Goal: Transaction & Acquisition: Purchase product/service

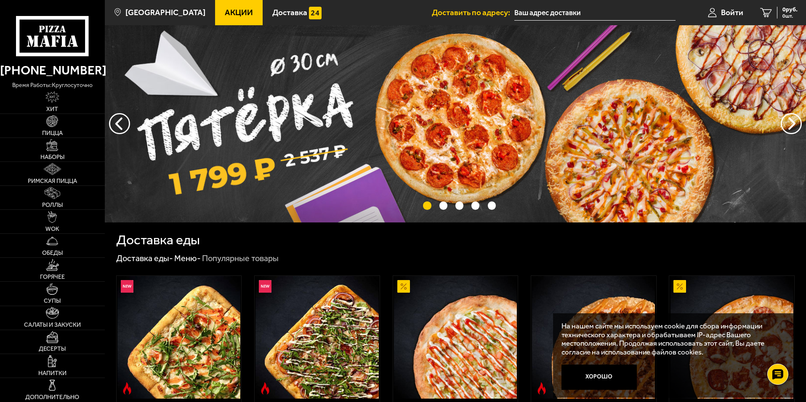
click at [225, 14] on span "Акции" at bounding box center [239, 12] width 28 height 8
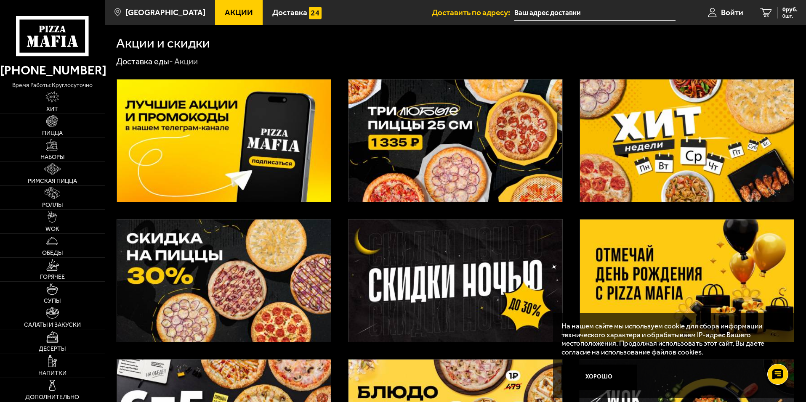
click at [426, 122] on img at bounding box center [455, 141] width 214 height 122
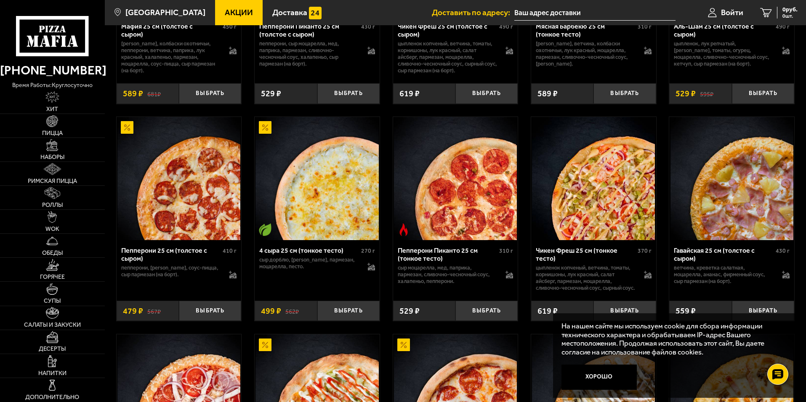
scroll to position [463, 0]
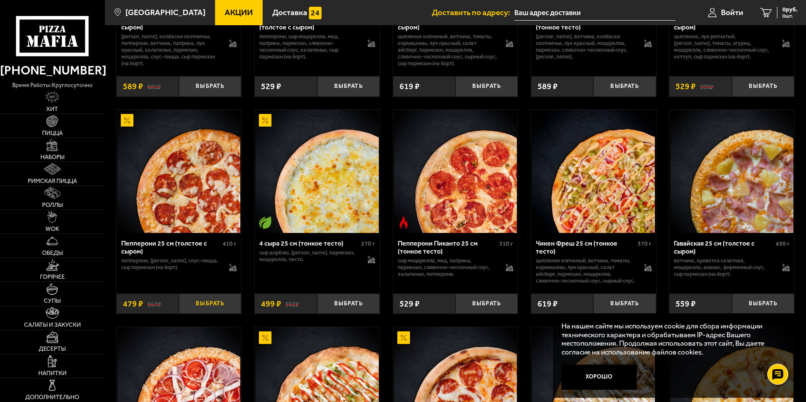
click at [200, 314] on button "Выбрать" at bounding box center [210, 304] width 62 height 21
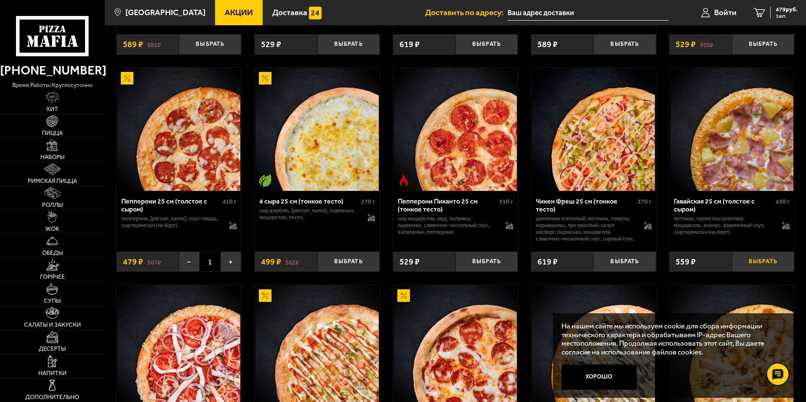
click at [757, 272] on button "Выбрать" at bounding box center [763, 262] width 62 height 21
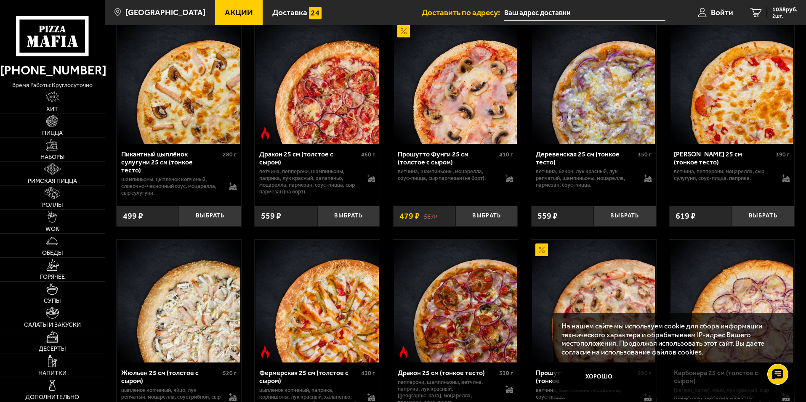
scroll to position [1220, 0]
click at [349, 227] on button "Выбрать" at bounding box center [348, 216] width 62 height 21
click at [777, 12] on span "1597 руб." at bounding box center [784, 10] width 25 height 6
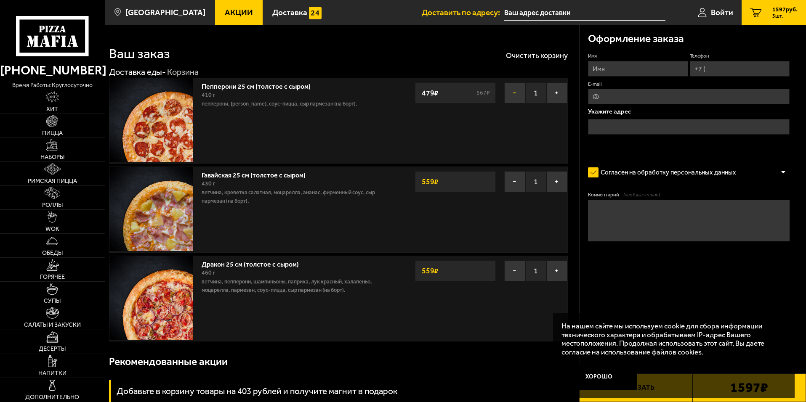
click at [516, 94] on button "−" at bounding box center [514, 92] width 21 height 21
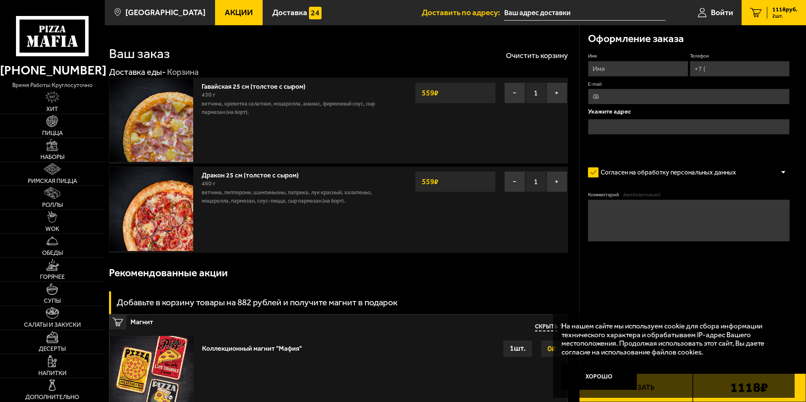
click at [225, 9] on span "Акции" at bounding box center [239, 12] width 28 height 8
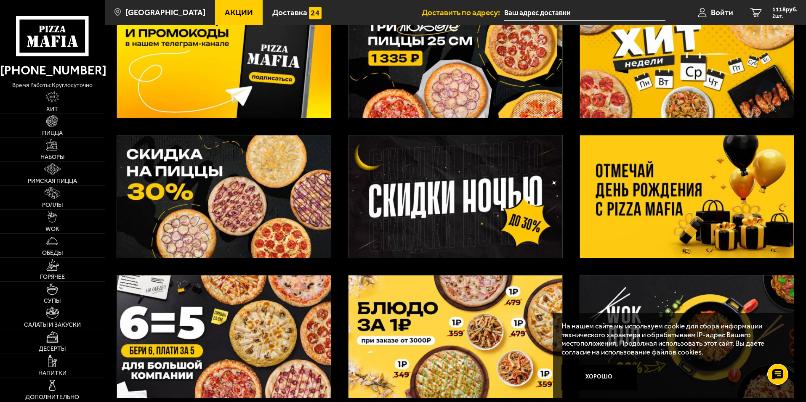
click at [228, 201] on img at bounding box center [224, 196] width 214 height 122
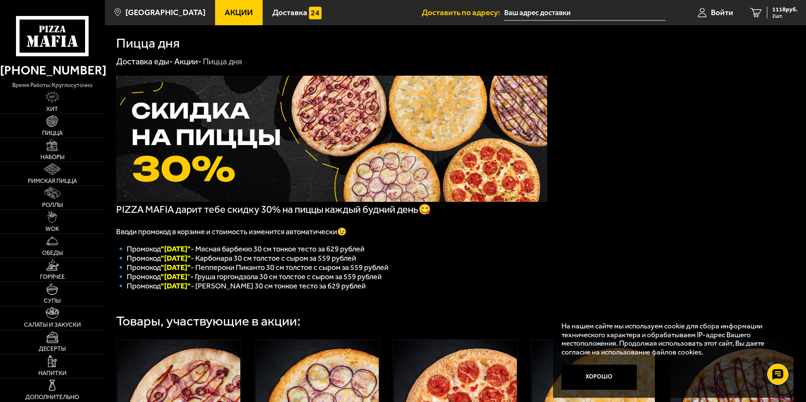
click at [225, 15] on span "Акции" at bounding box center [239, 12] width 28 height 8
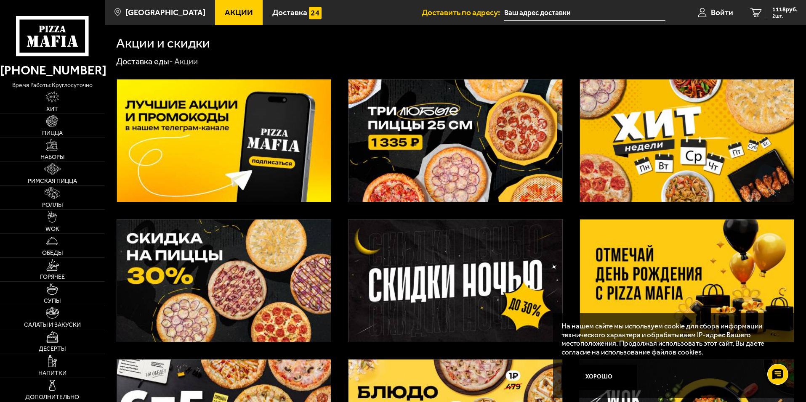
click at [239, 133] on img at bounding box center [224, 141] width 214 height 122
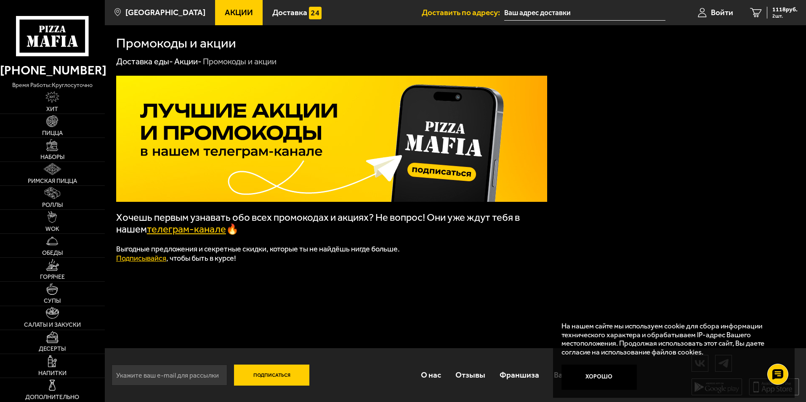
click at [218, 7] on link "Акции" at bounding box center [239, 12] width 48 height 25
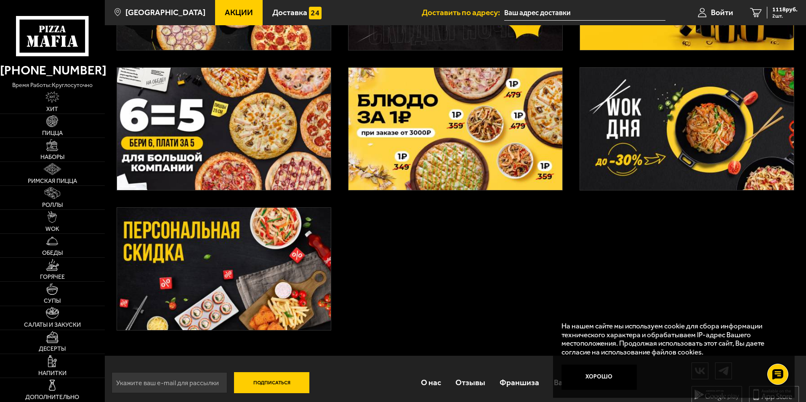
scroll to position [294, 0]
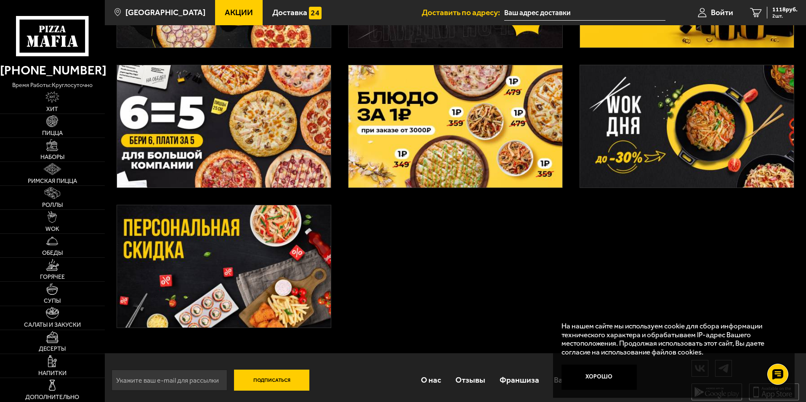
click at [262, 242] on img at bounding box center [224, 266] width 214 height 122
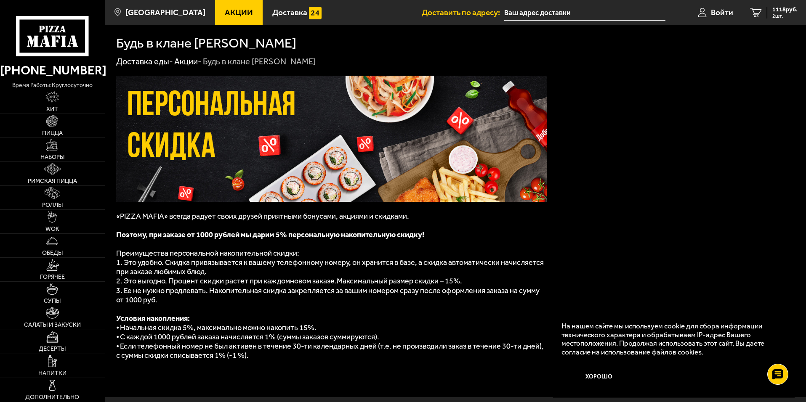
click at [225, 13] on span "Акции" at bounding box center [239, 12] width 28 height 8
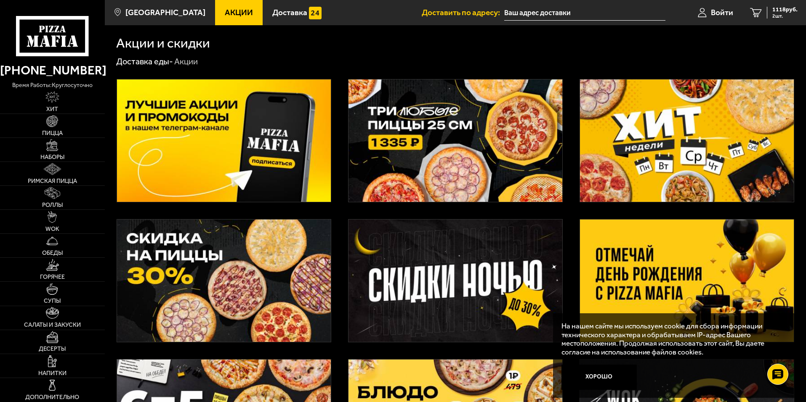
click at [433, 138] on img at bounding box center [455, 141] width 214 height 122
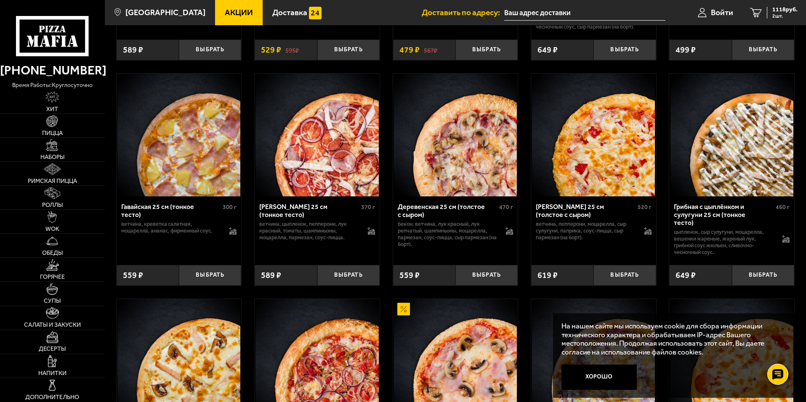
scroll to position [968, 0]
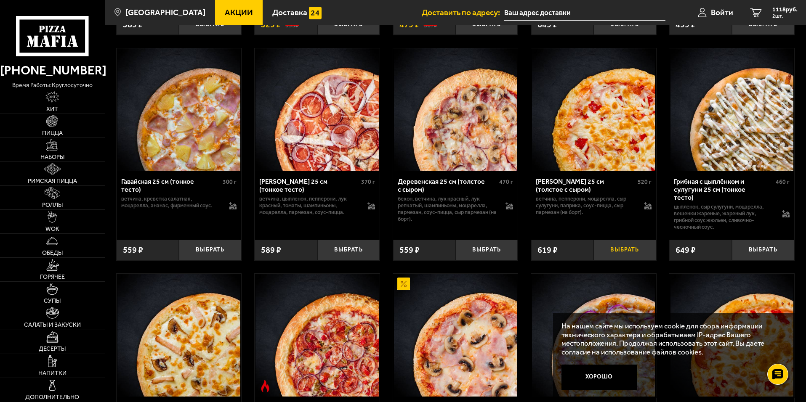
click at [618, 257] on button "Выбрать" at bounding box center [624, 250] width 62 height 21
click at [784, 9] on span "1737 руб." at bounding box center [784, 10] width 25 height 6
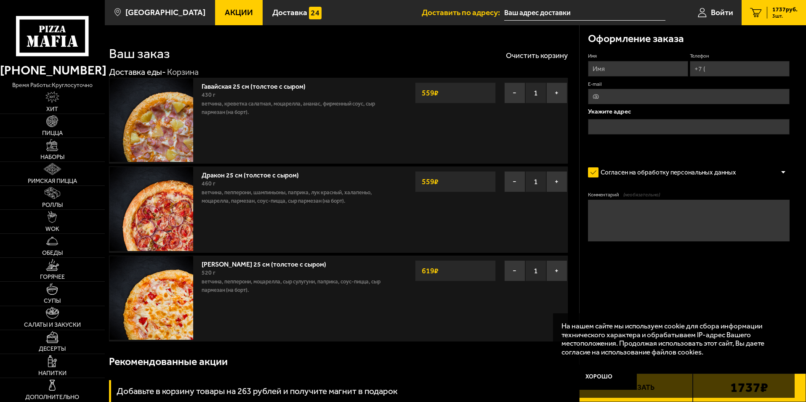
click at [606, 67] on input "Имя" at bounding box center [638, 69] width 100 height 16
type input "[PERSON_NAME]"
click at [719, 67] on input "Телефон" at bounding box center [740, 69] width 100 height 16
type input "[PHONE_NUMBER]"
type input "[EMAIL_ADDRESS][DOMAIN_NAME]"
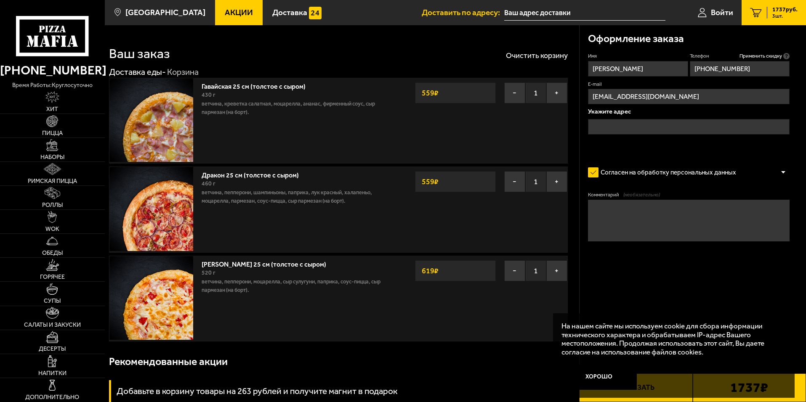
type input "[PHONE_NUMBER]"
click at [629, 133] on input "text" at bounding box center [689, 127] width 202 height 16
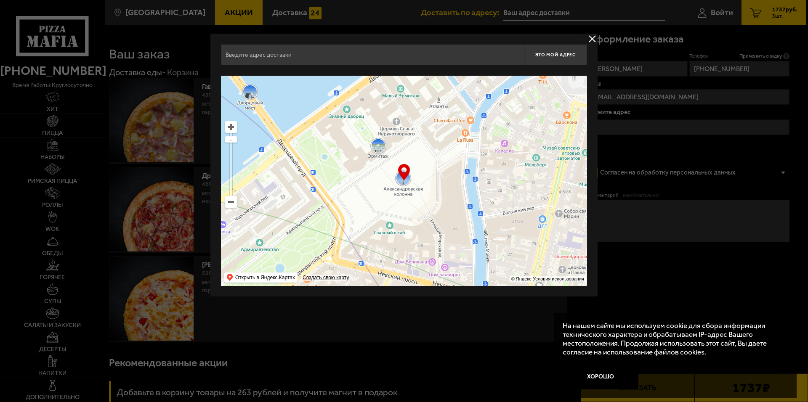
click at [641, 130] on div at bounding box center [404, 201] width 808 height 402
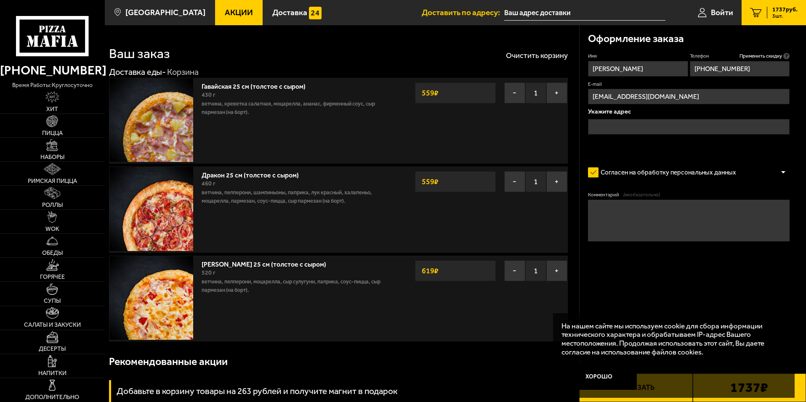
click at [606, 125] on input "text" at bounding box center [689, 127] width 202 height 16
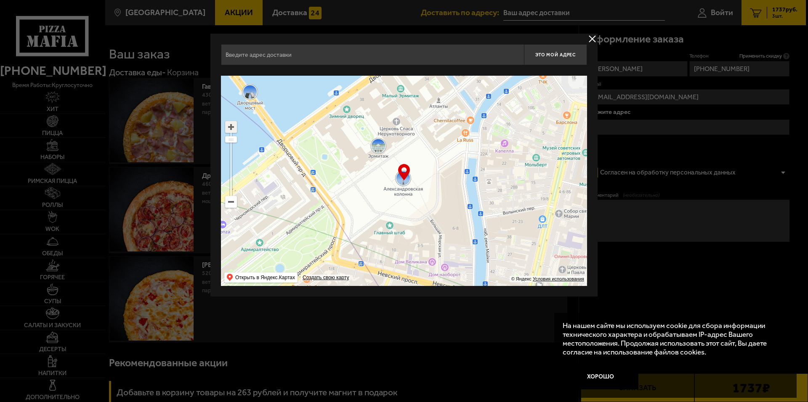
click at [229, 128] on ymaps at bounding box center [230, 127] width 11 height 11
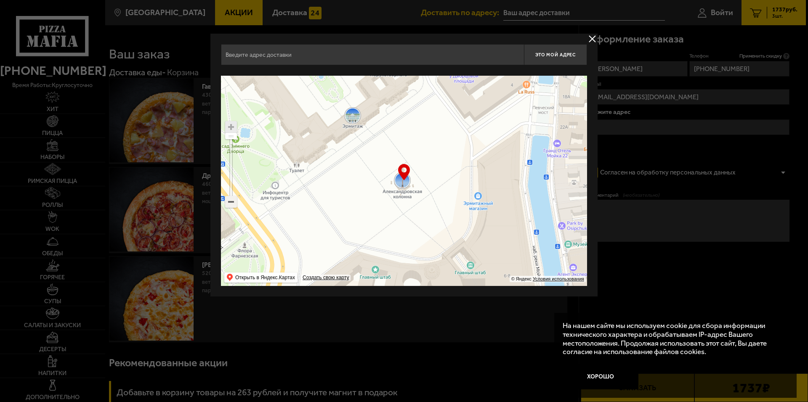
click at [231, 199] on ymaps at bounding box center [230, 201] width 11 height 11
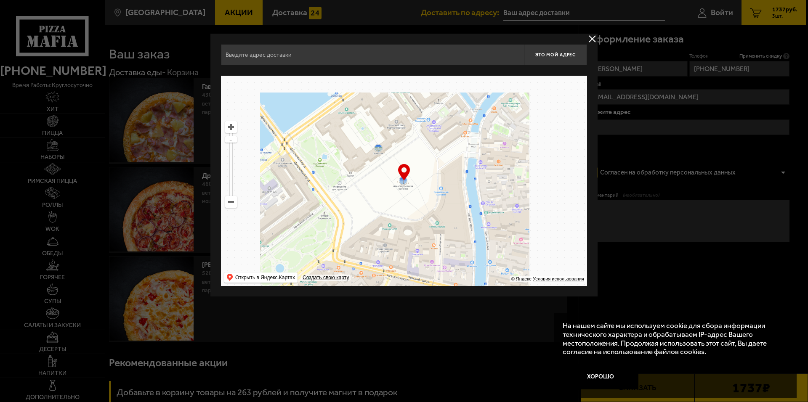
click at [231, 199] on ymaps at bounding box center [230, 201] width 11 height 11
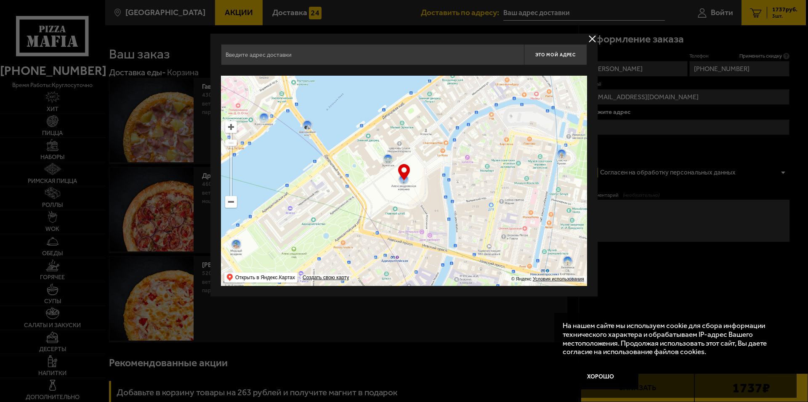
click at [231, 199] on ymaps at bounding box center [230, 201] width 11 height 11
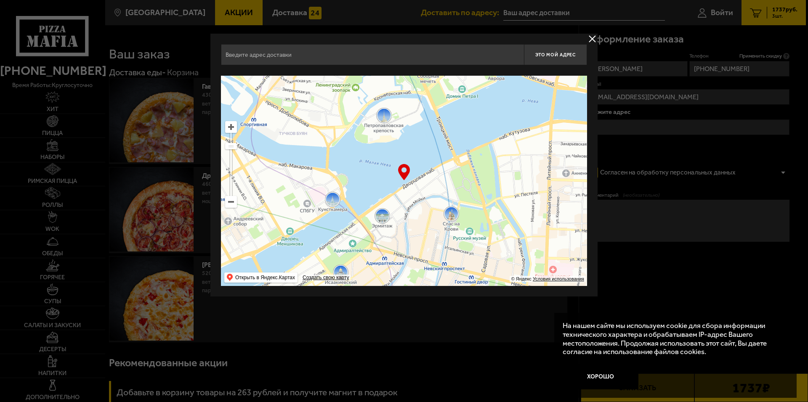
drag, startPoint x: 416, startPoint y: 147, endPoint x: 393, endPoint y: 228, distance: 84.4
click at [393, 228] on ymaps at bounding box center [404, 181] width 366 height 210
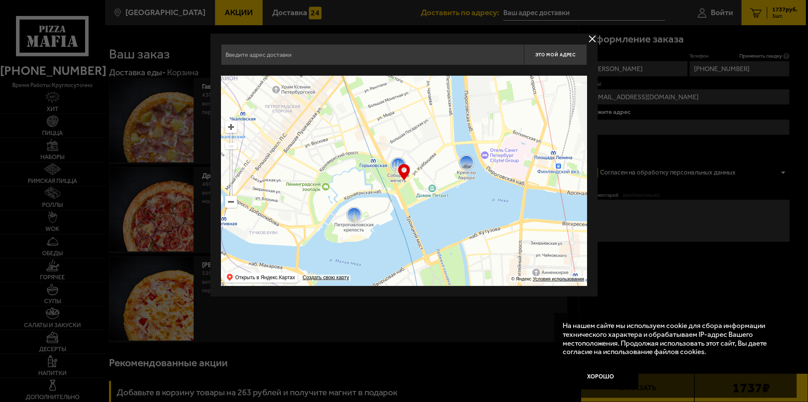
drag, startPoint x: 450, startPoint y: 139, endPoint x: 437, endPoint y: 202, distance: 63.5
click at [437, 202] on ymaps at bounding box center [404, 181] width 366 height 210
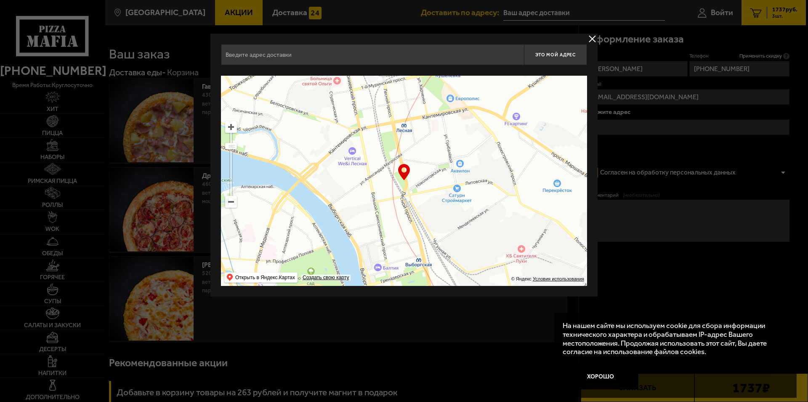
drag, startPoint x: 439, startPoint y: 107, endPoint x: 370, endPoint y: 259, distance: 167.0
click at [370, 259] on ymaps at bounding box center [404, 181] width 366 height 210
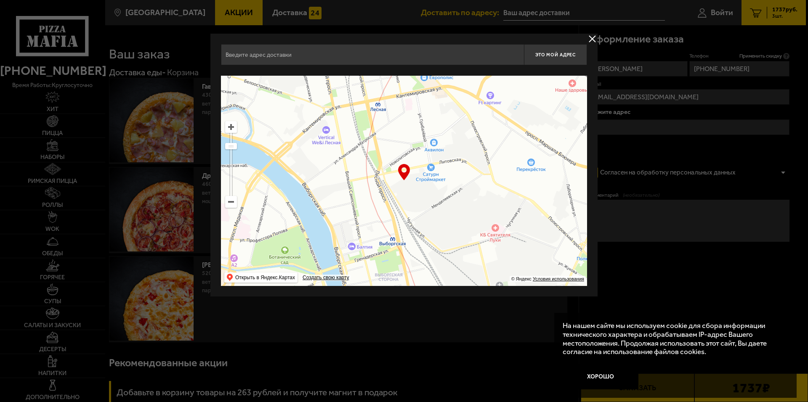
drag, startPoint x: 422, startPoint y: 150, endPoint x: 395, endPoint y: 129, distance: 33.5
click at [395, 129] on ymaps at bounding box center [404, 181] width 366 height 210
click at [232, 126] on ymaps at bounding box center [230, 127] width 11 height 11
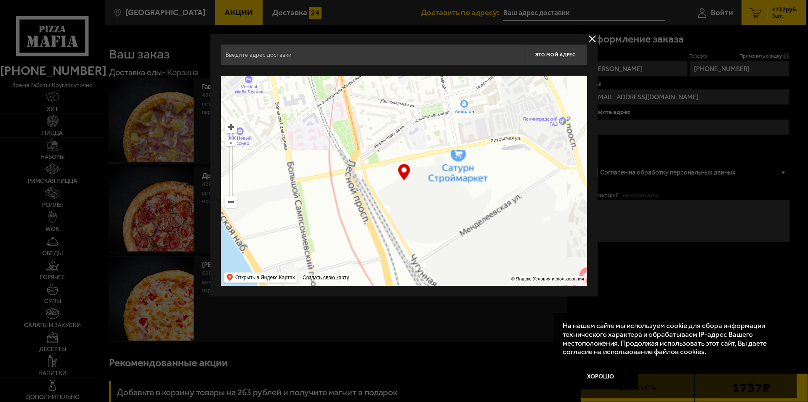
click at [232, 126] on ymaps at bounding box center [230, 127] width 11 height 11
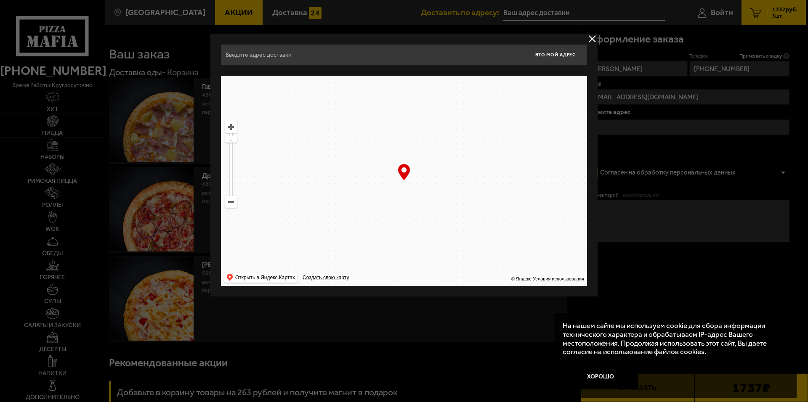
click at [232, 126] on ymaps at bounding box center [230, 127] width 11 height 11
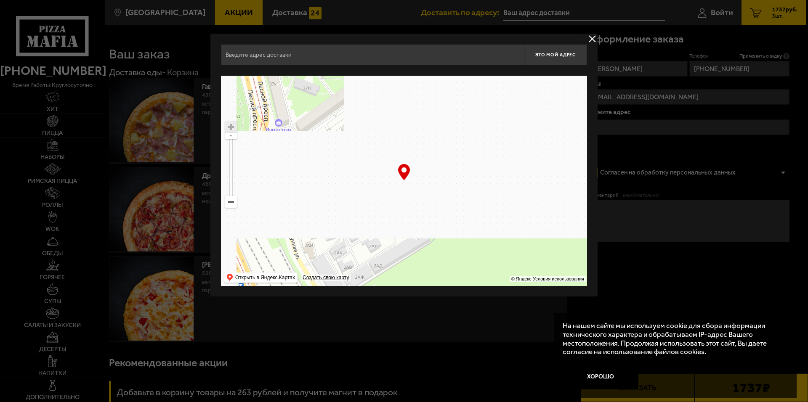
drag, startPoint x: 341, startPoint y: 128, endPoint x: 380, endPoint y: 196, distance: 78.8
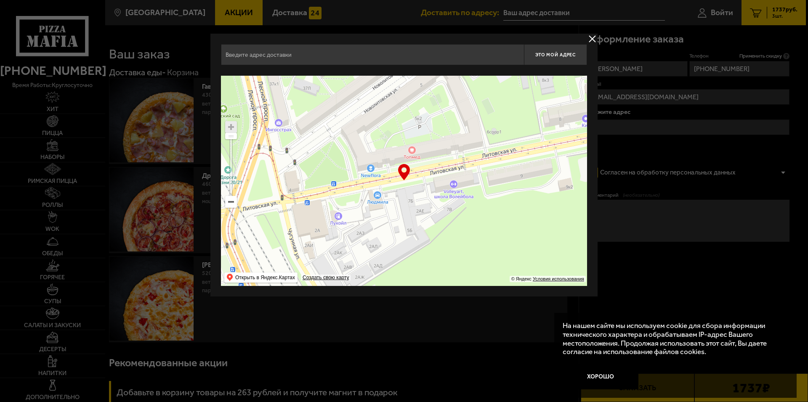
click at [381, 196] on ymaps at bounding box center [404, 181] width 366 height 210
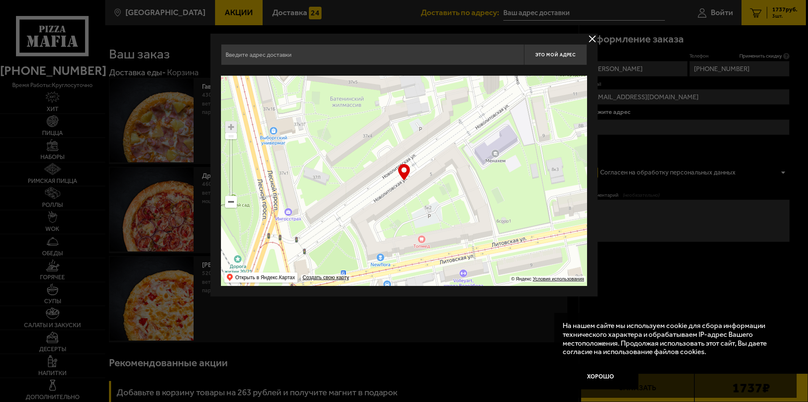
drag, startPoint x: 369, startPoint y: 110, endPoint x: 379, endPoint y: 197, distance: 88.0
click at [379, 197] on ymaps at bounding box center [404, 181] width 366 height 210
click at [230, 130] on ymaps at bounding box center [230, 127] width 11 height 11
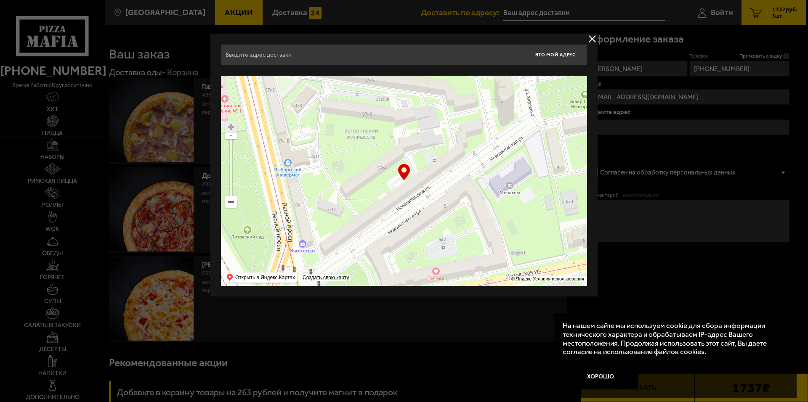
drag, startPoint x: 343, startPoint y: 162, endPoint x: 358, endPoint y: 194, distance: 35.0
click at [358, 194] on ymaps at bounding box center [404, 181] width 366 height 210
type input "[STREET_ADDRESS]"
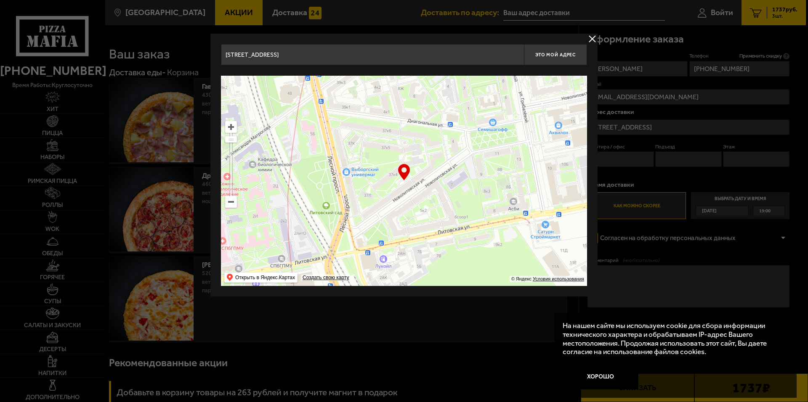
click at [638, 159] on div at bounding box center [404, 201] width 808 height 402
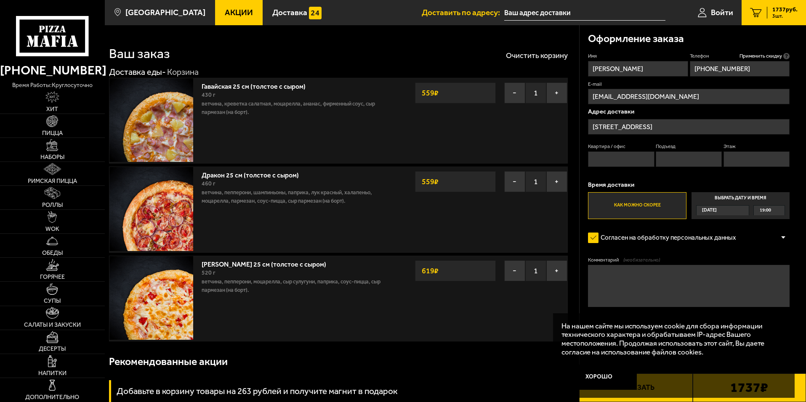
click at [602, 161] on input "Квартира / офис" at bounding box center [621, 159] width 66 height 16
type input "155"
click at [676, 165] on input "Подъезд" at bounding box center [688, 159] width 66 height 16
type input "16"
click at [737, 162] on input "Этаж" at bounding box center [756, 159] width 66 height 16
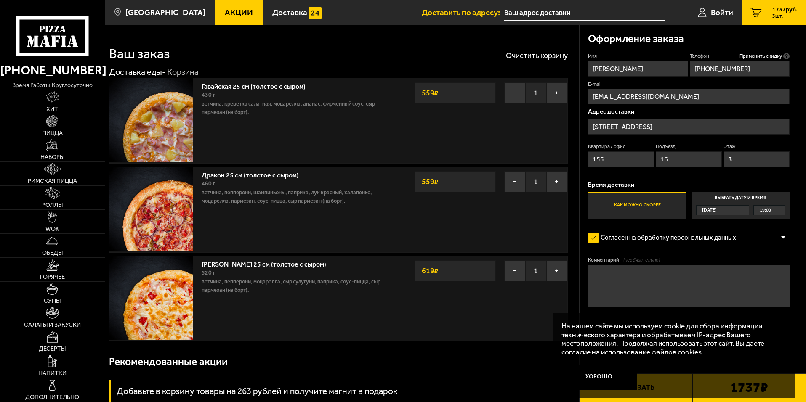
type input "3"
click at [646, 202] on label "Как можно скорее" at bounding box center [637, 205] width 98 height 27
click at [0, 0] on input "Как можно скорее" at bounding box center [0, 0] width 0 height 0
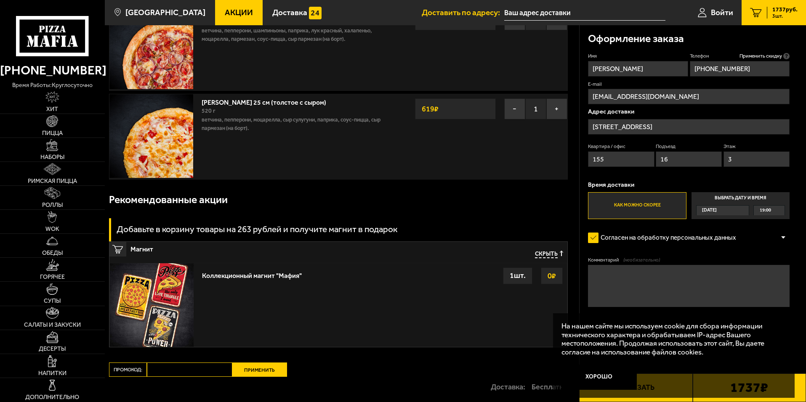
scroll to position [210, 0]
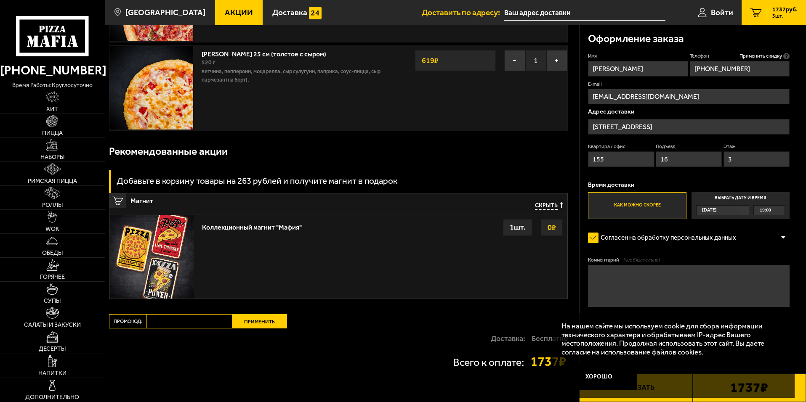
click at [642, 208] on label "Как можно скорее" at bounding box center [637, 205] width 98 height 27
click at [0, 0] on input "Как можно скорее" at bounding box center [0, 0] width 0 height 0
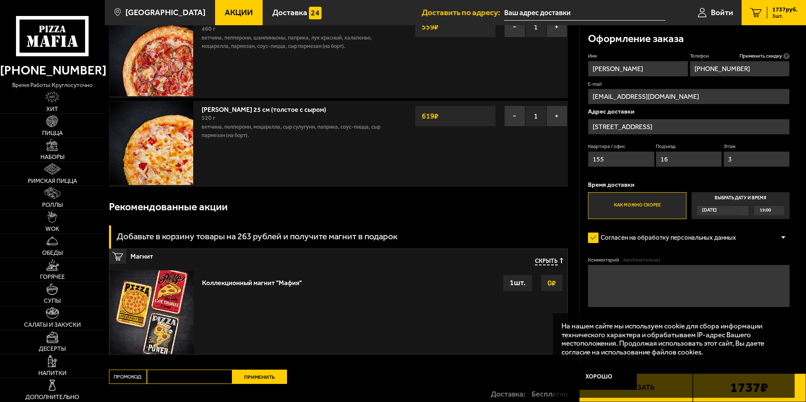
scroll to position [142, 0]
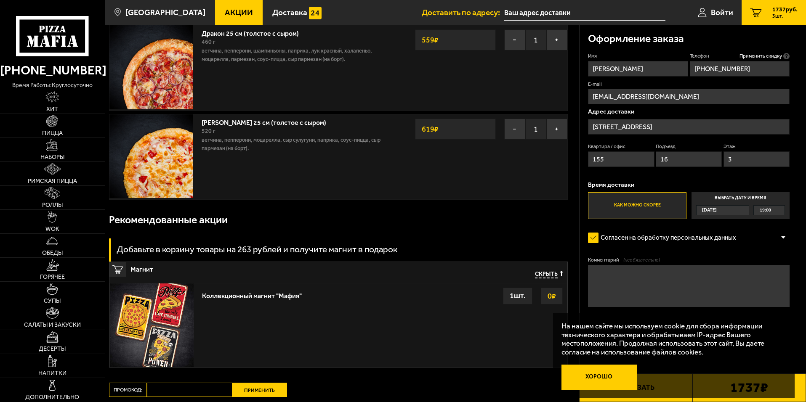
click at [605, 384] on button "Хорошо" at bounding box center [599, 377] width 76 height 25
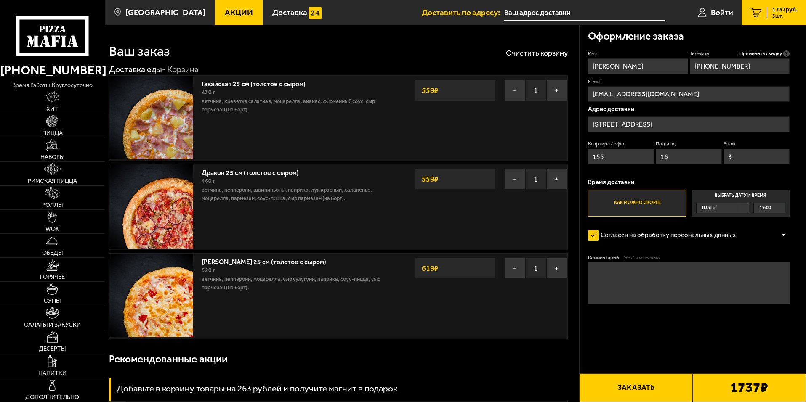
scroll to position [0, 0]
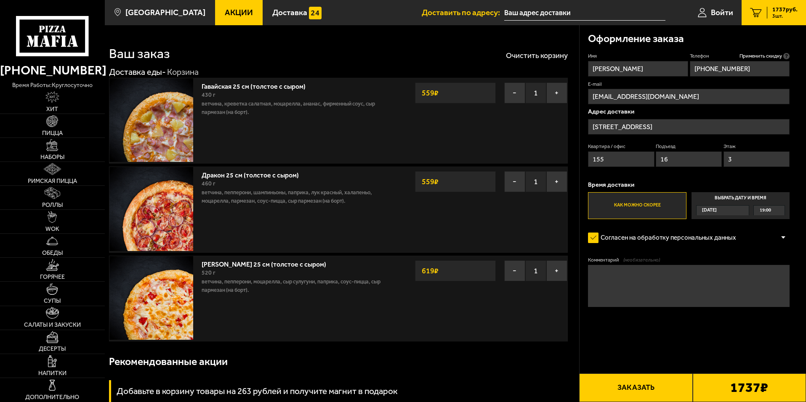
click at [733, 209] on div "[DATE]" at bounding box center [718, 211] width 44 height 10
click at [0, 0] on input "Выбрать дату и время [DATE] 19:00" at bounding box center [0, 0] width 0 height 0
click at [716, 211] on span "[DATE]" at bounding box center [709, 211] width 15 height 10
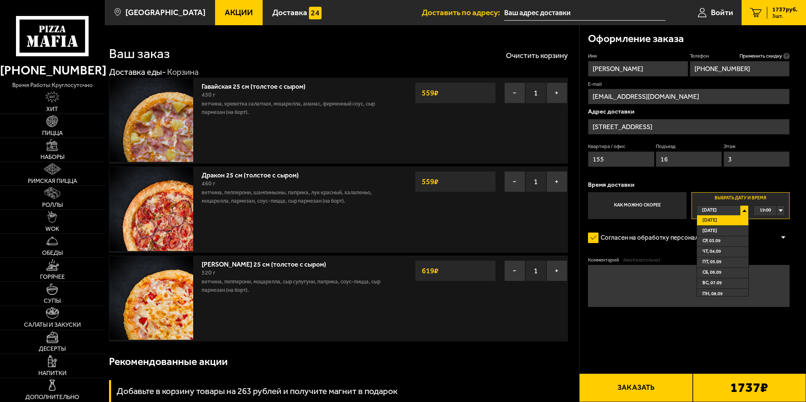
click at [727, 223] on li "[DATE]" at bounding box center [722, 220] width 51 height 11
click at [769, 215] on span "19:00" at bounding box center [764, 211] width 11 height 10
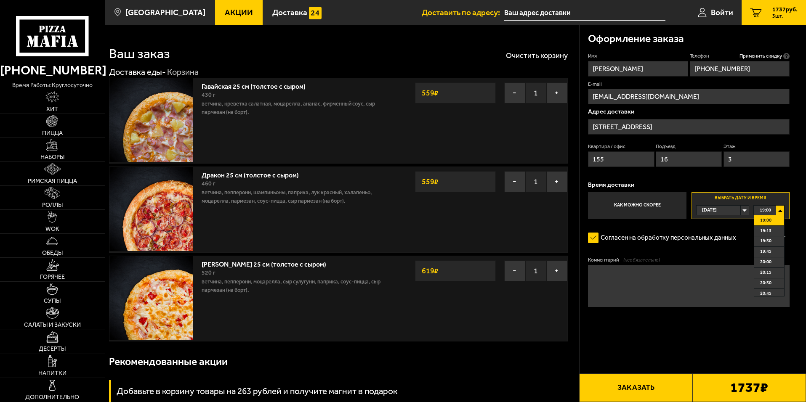
click at [772, 220] on li "19:00" at bounding box center [769, 220] width 30 height 11
click at [623, 207] on label "Как можно скорее" at bounding box center [637, 205] width 98 height 27
click at [0, 0] on input "Как можно скорее" at bounding box center [0, 0] width 0 height 0
click at [219, 18] on link "Акции" at bounding box center [239, 12] width 48 height 25
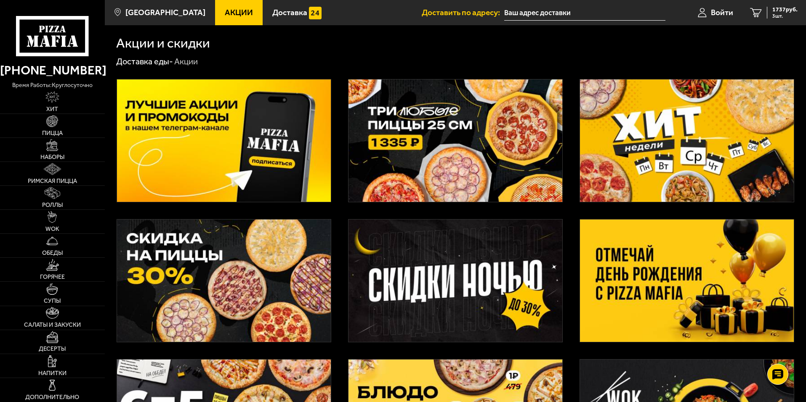
click at [440, 148] on img at bounding box center [455, 141] width 214 height 122
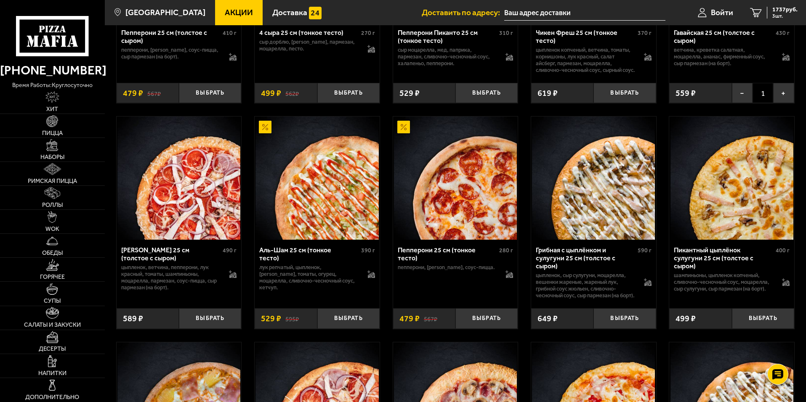
scroll to position [673, 0]
click at [774, 11] on span "1737 руб." at bounding box center [784, 10] width 25 height 6
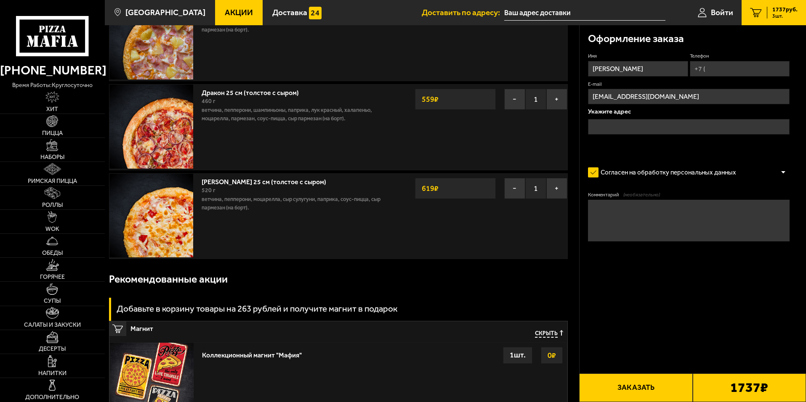
scroll to position [84, 0]
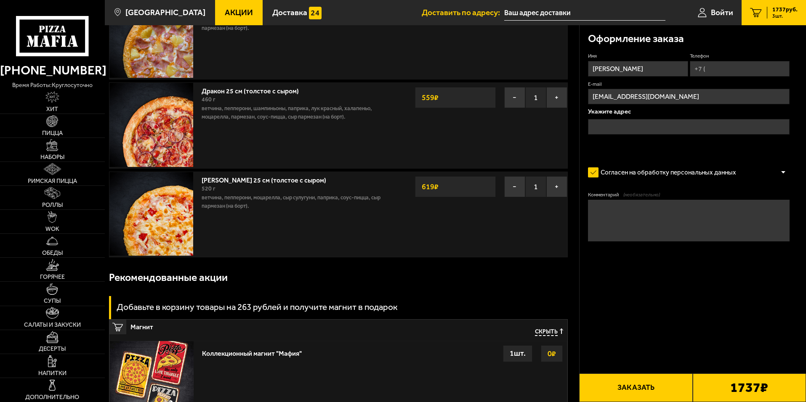
click at [673, 394] on button "Заказать" at bounding box center [635, 388] width 113 height 29
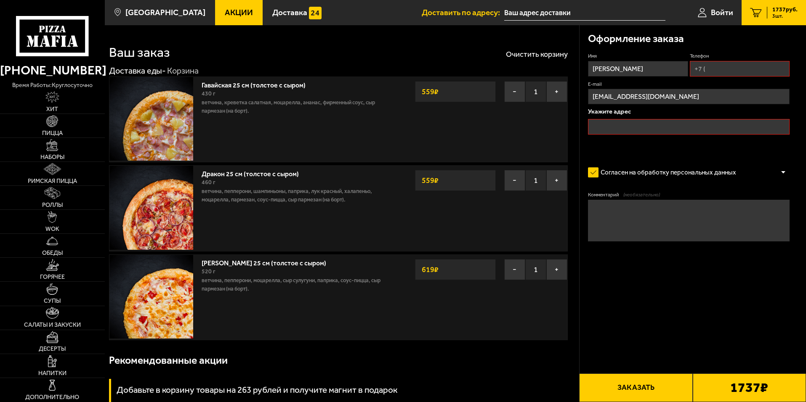
scroll to position [0, 0]
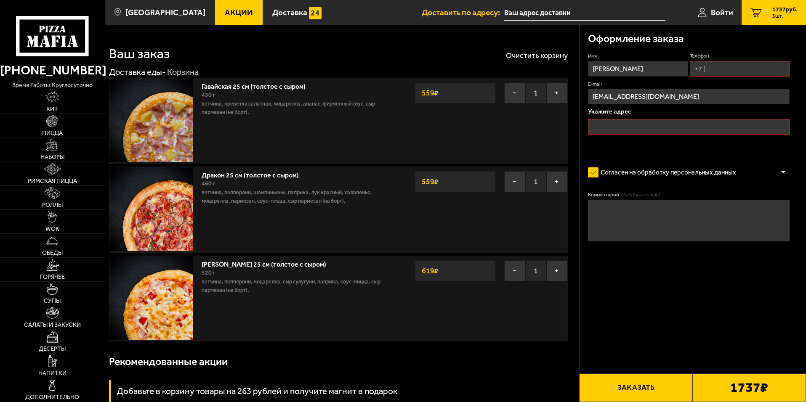
click at [711, 67] on input "Телефон" at bounding box center [740, 69] width 100 height 16
type input "[PHONE_NUMBER]"
click at [620, 122] on input "text" at bounding box center [689, 127] width 202 height 16
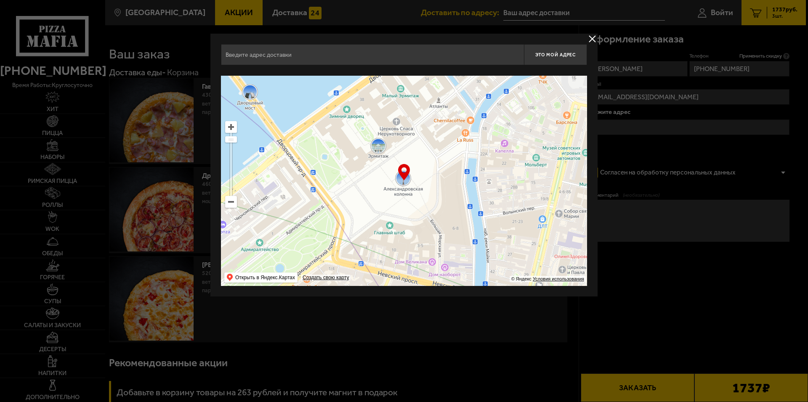
click at [231, 127] on ymaps at bounding box center [230, 127] width 11 height 11
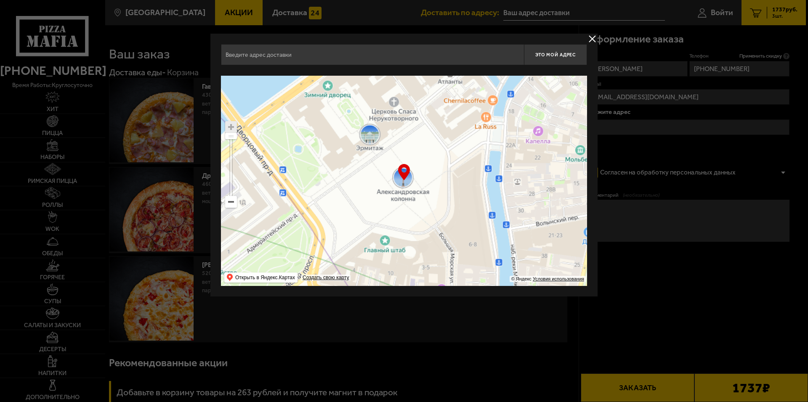
click at [231, 127] on ymaps at bounding box center [230, 127] width 11 height 11
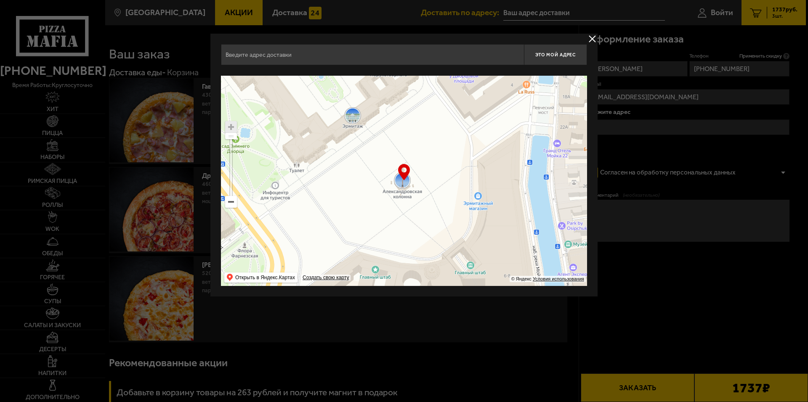
click at [231, 127] on ymaps at bounding box center [230, 127] width 11 height 11
click at [637, 123] on div at bounding box center [404, 201] width 808 height 402
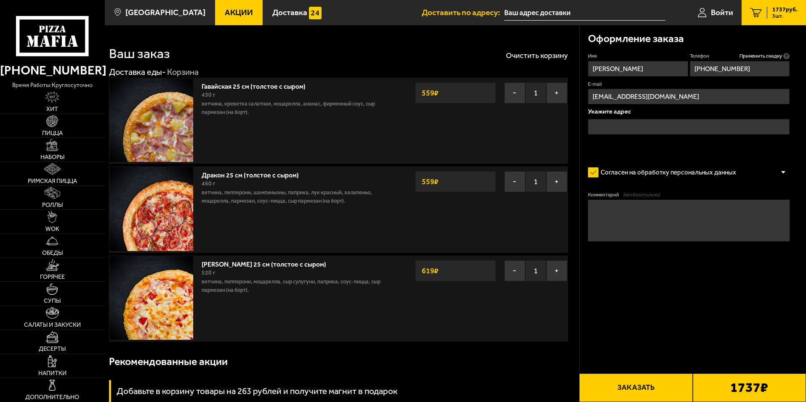
click at [632, 133] on input "text" at bounding box center [689, 127] width 202 height 16
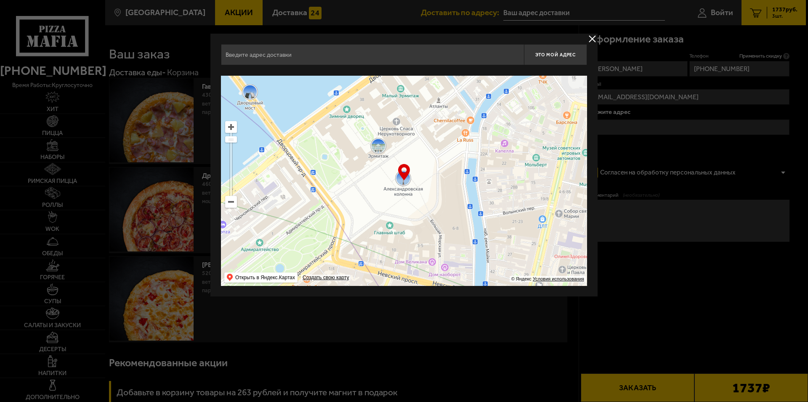
click at [231, 127] on ymaps at bounding box center [230, 127] width 11 height 11
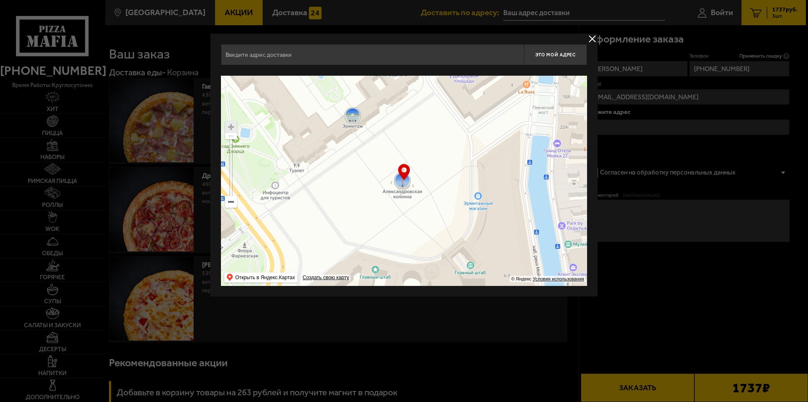
click at [231, 127] on ymaps at bounding box center [230, 127] width 11 height 11
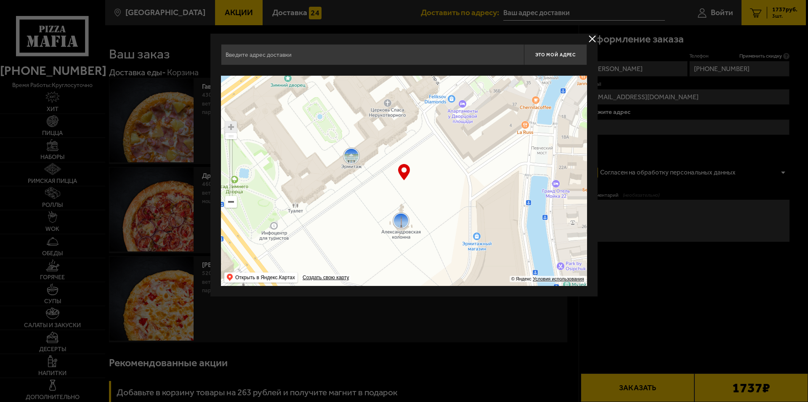
drag, startPoint x: 355, startPoint y: 169, endPoint x: 357, endPoint y: 223, distance: 53.9
click at [357, 223] on ymaps at bounding box center [404, 181] width 366 height 210
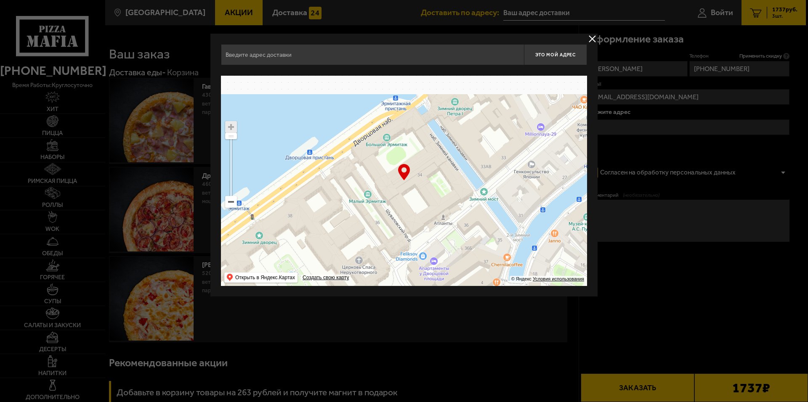
drag, startPoint x: 413, startPoint y: 170, endPoint x: 376, endPoint y: 239, distance: 79.0
click at [372, 234] on ymaps at bounding box center [404, 181] width 366 height 210
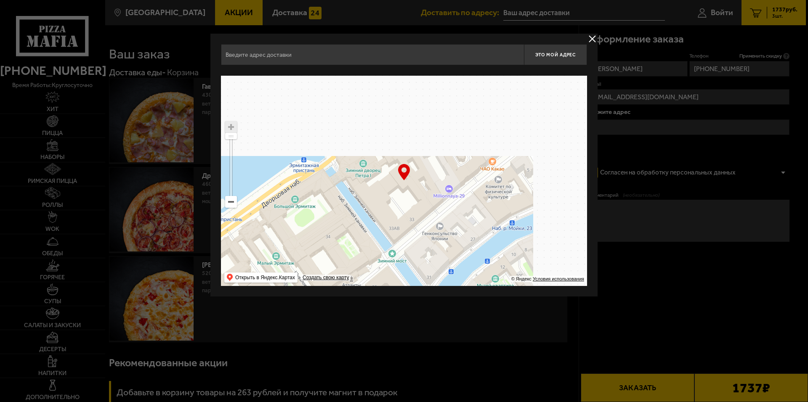
type input "[STREET_ADDRESS]"
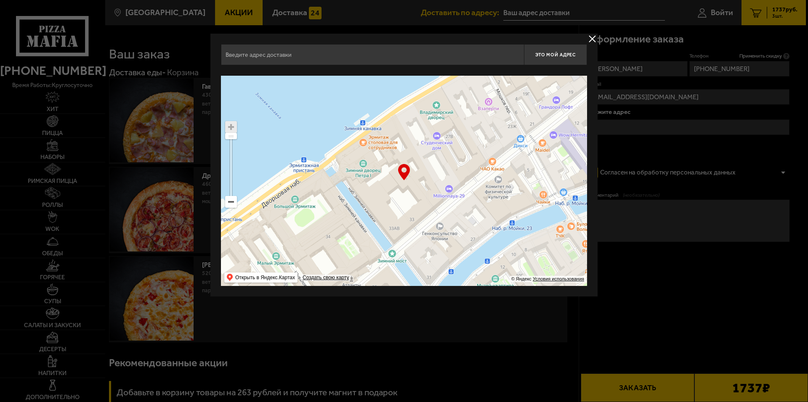
type input "[STREET_ADDRESS]"
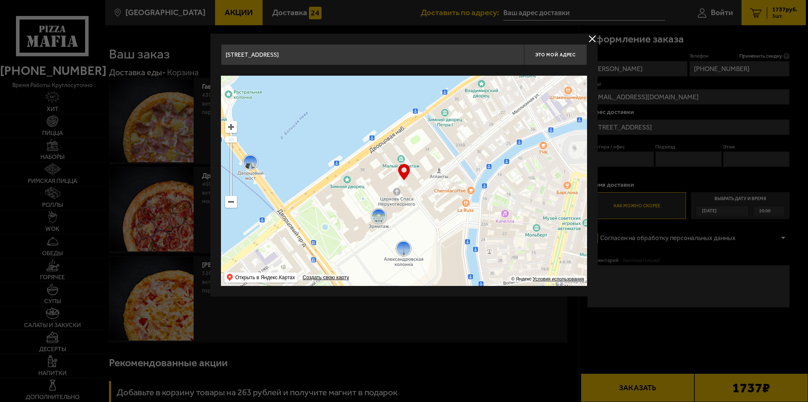
drag, startPoint x: 487, startPoint y: 148, endPoint x: 448, endPoint y: 221, distance: 83.0
click at [448, 219] on ymaps at bounding box center [404, 181] width 366 height 210
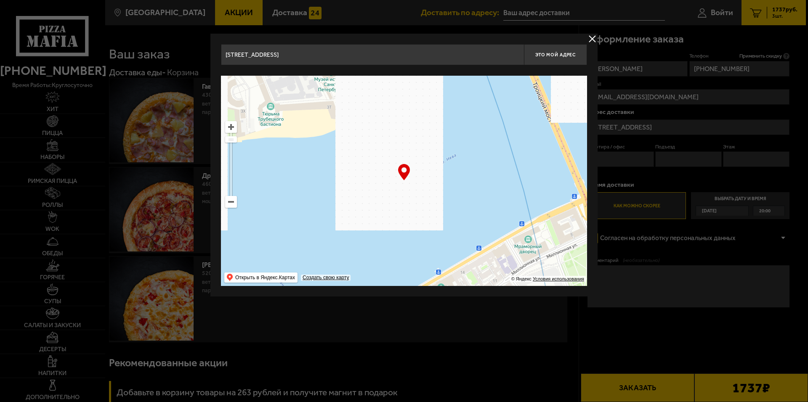
drag, startPoint x: 491, startPoint y: 136, endPoint x: 475, endPoint y: 228, distance: 92.8
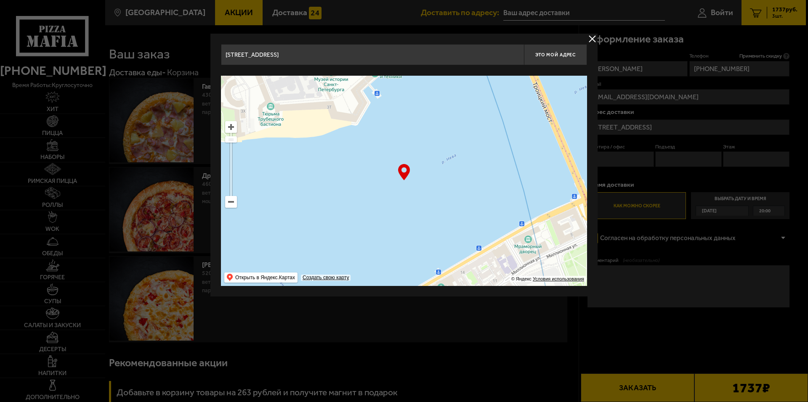
click at [475, 225] on ymaps at bounding box center [404, 181] width 366 height 210
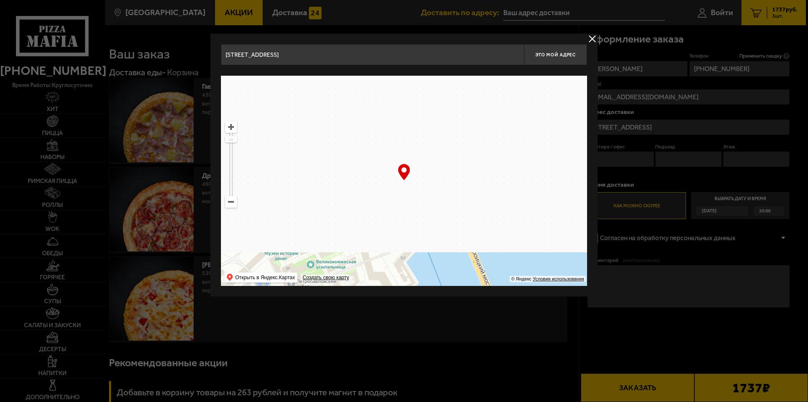
drag, startPoint x: 458, startPoint y: 130, endPoint x: 444, endPoint y: 231, distance: 101.4
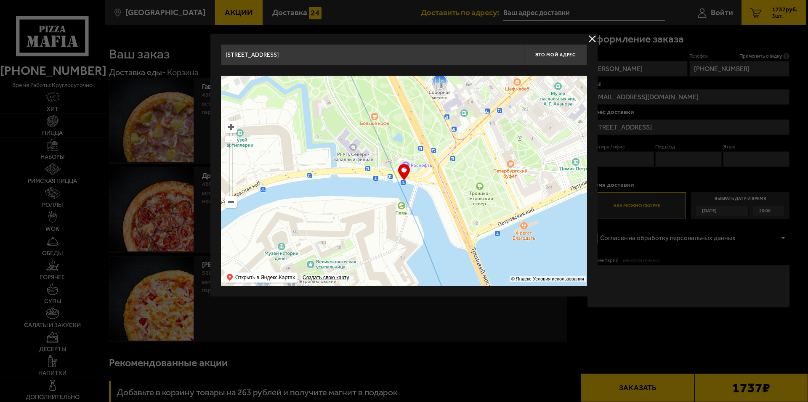
click at [444, 230] on ymaps at bounding box center [404, 181] width 366 height 210
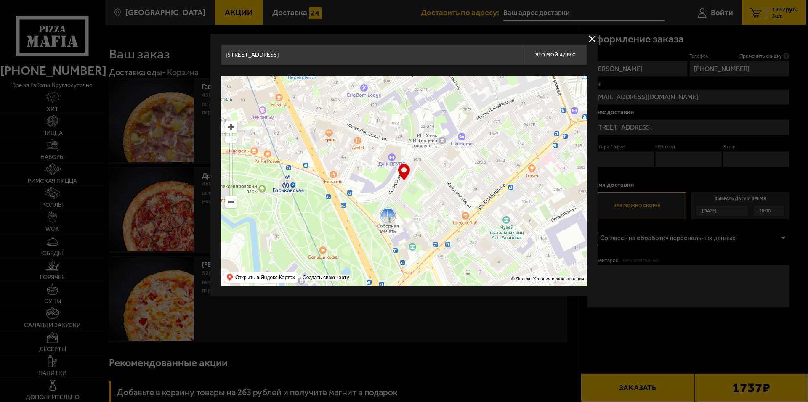
type input "[STREET_ADDRESS]"
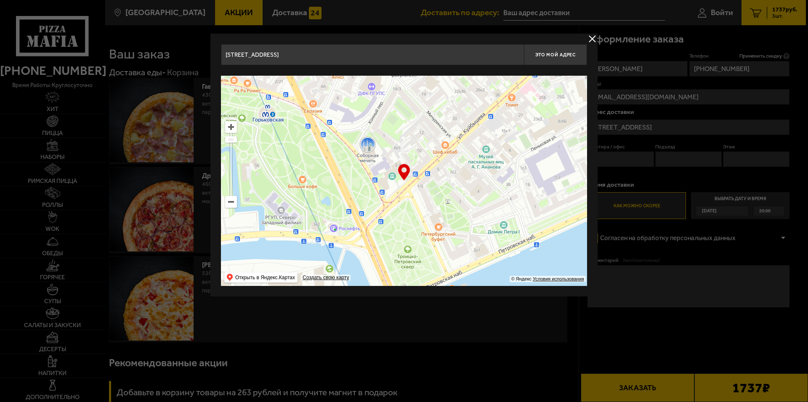
drag, startPoint x: 525, startPoint y: 153, endPoint x: 454, endPoint y: 119, distance: 79.4
click at [454, 119] on ymaps at bounding box center [404, 181] width 366 height 210
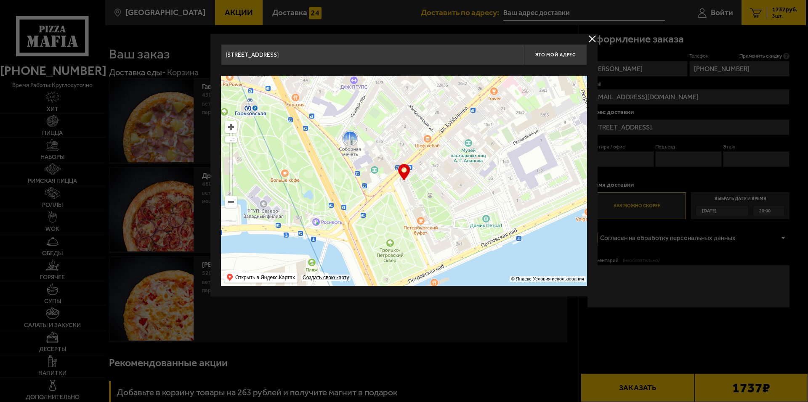
drag, startPoint x: 464, startPoint y: 181, endPoint x: 456, endPoint y: 242, distance: 61.6
click at [456, 239] on ymaps at bounding box center [404, 181] width 366 height 210
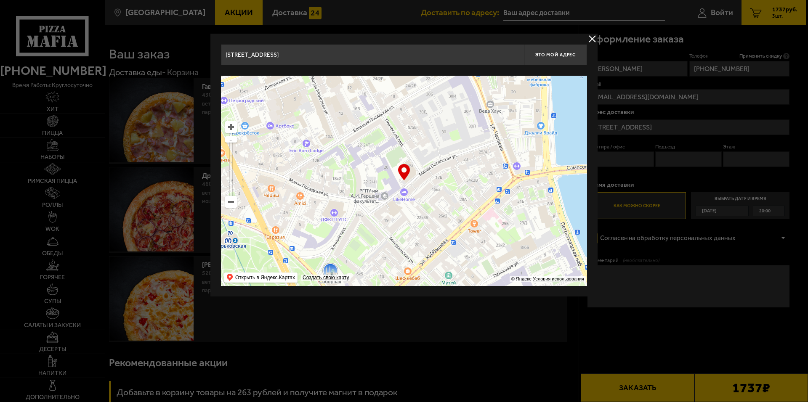
type input "[STREET_ADDRESS]"
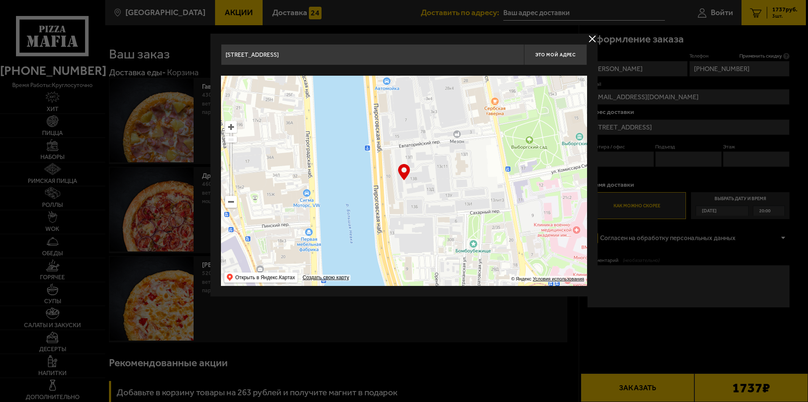
type input "[STREET_ADDRESS]"
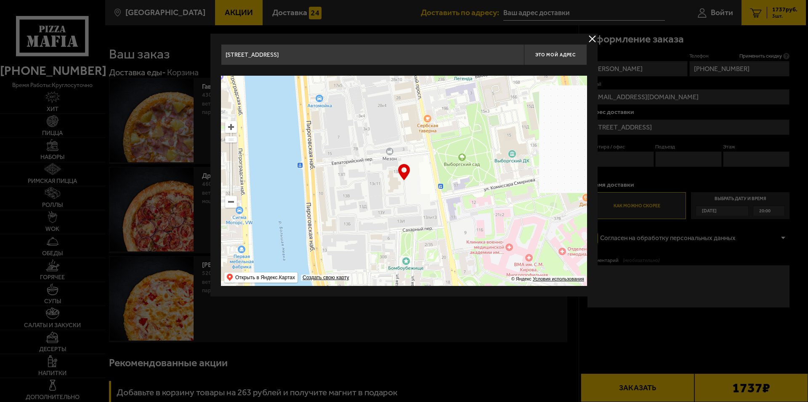
drag, startPoint x: 483, startPoint y: 125, endPoint x: 165, endPoint y: 317, distance: 371.9
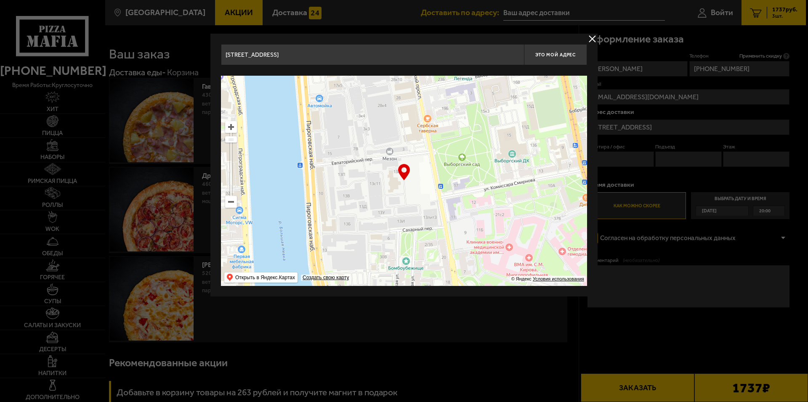
click at [164, 318] on main "[GEOGRAPHIC_DATA] Все Акции Доставка Личный кабинет Акции Доставка Доставить по…" at bounding box center [455, 335] width 701 height 670
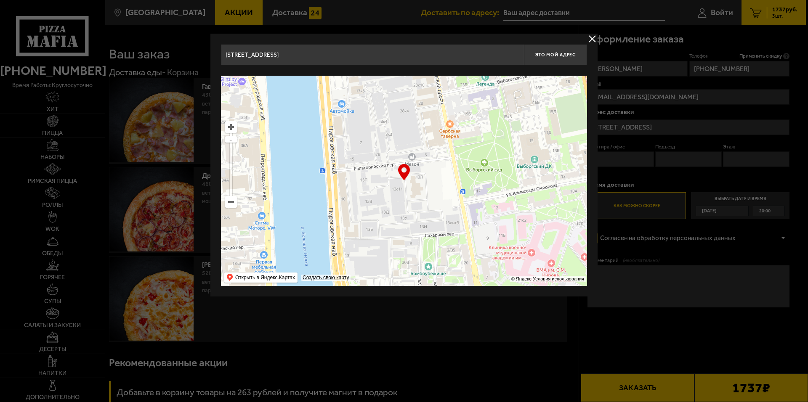
type input "[STREET_ADDRESS]"
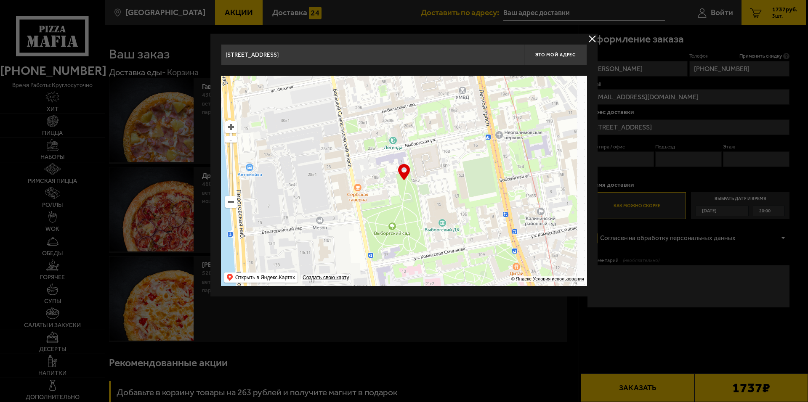
drag, startPoint x: 528, startPoint y: 148, endPoint x: 422, endPoint y: 228, distance: 133.4
click at [422, 228] on ymaps at bounding box center [404, 181] width 366 height 210
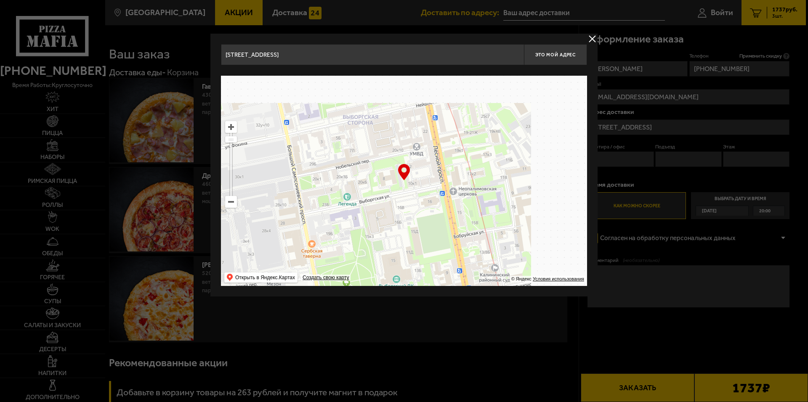
type input "[STREET_ADDRESS]"
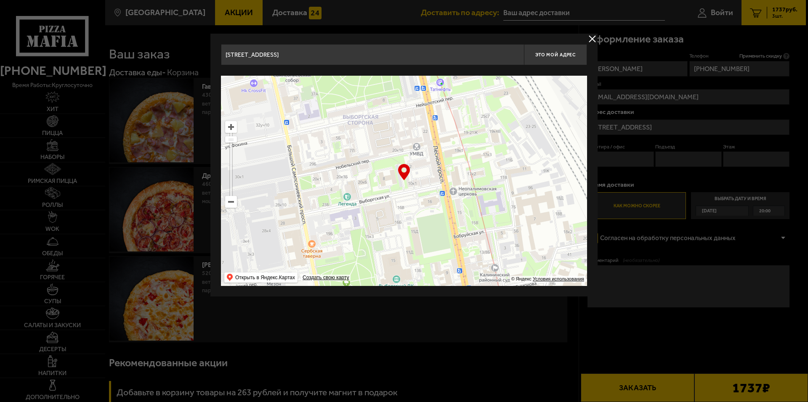
type input "[STREET_ADDRESS]"
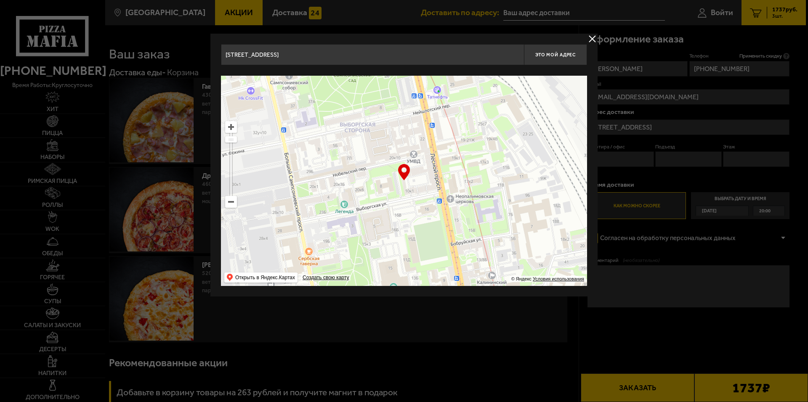
drag, startPoint x: 469, startPoint y: 138, endPoint x: 458, endPoint y: 228, distance: 90.3
click at [458, 228] on ymaps at bounding box center [404, 181] width 366 height 210
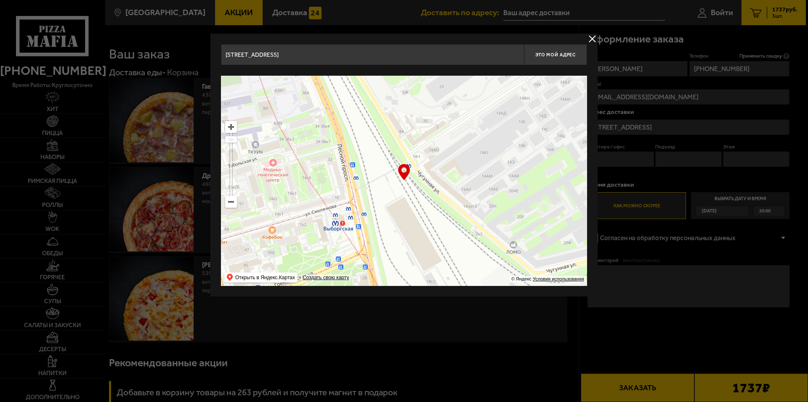
drag, startPoint x: 451, startPoint y: 147, endPoint x: 432, endPoint y: 236, distance: 91.2
click at [432, 236] on ymaps at bounding box center [404, 181] width 366 height 210
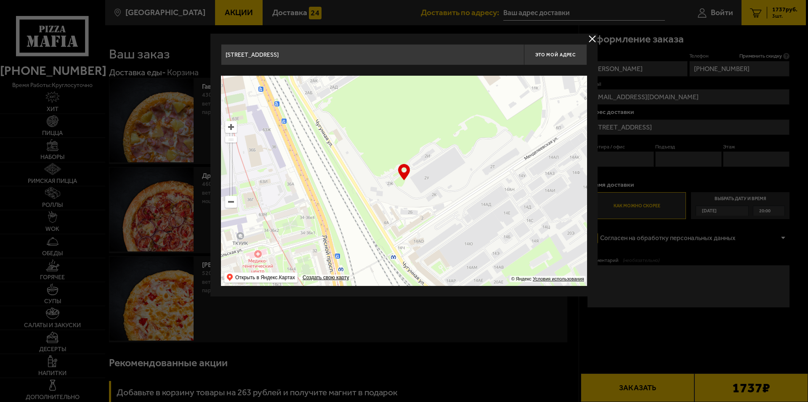
drag, startPoint x: 390, startPoint y: 159, endPoint x: 421, endPoint y: 269, distance: 114.3
click at [420, 268] on ymaps at bounding box center [404, 181] width 366 height 210
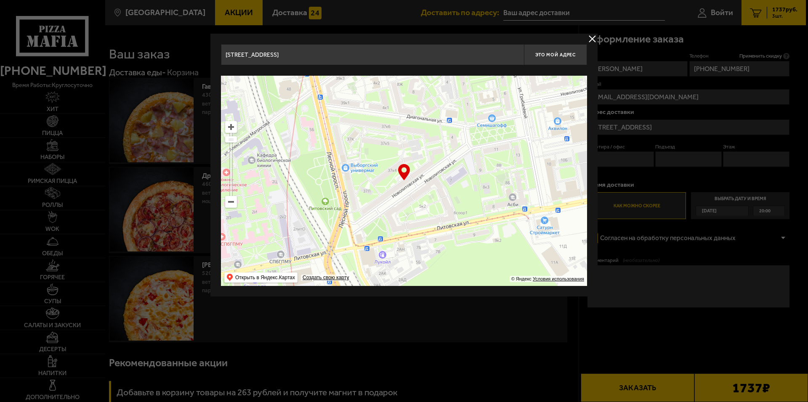
drag, startPoint x: 440, startPoint y: 164, endPoint x: 447, endPoint y: 154, distance: 12.5
click at [447, 154] on ymaps at bounding box center [404, 181] width 366 height 210
type input "[STREET_ADDRESS]"
click at [615, 156] on div at bounding box center [404, 201] width 808 height 402
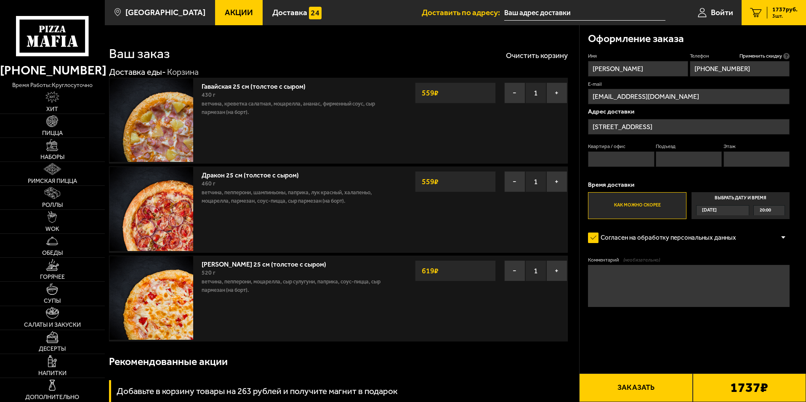
click at [598, 160] on input "Квартира / офис" at bounding box center [621, 159] width 66 height 16
type input "155"
click at [672, 159] on input "Подъезд" at bounding box center [688, 159] width 66 height 16
type input "16"
click at [740, 161] on input "Этаж" at bounding box center [756, 159] width 66 height 16
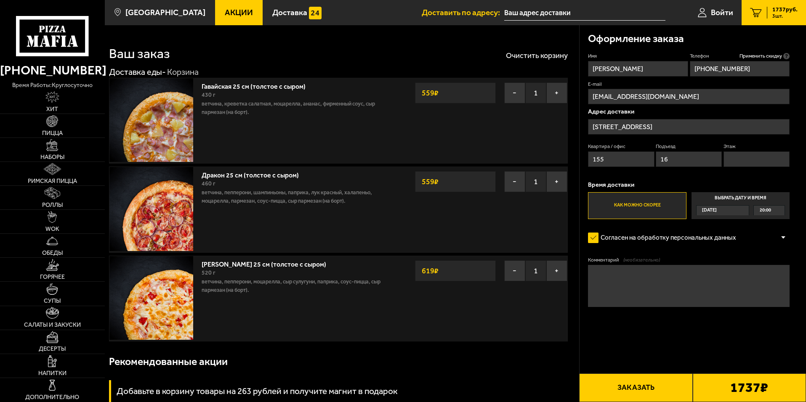
type input "3"
click at [655, 390] on button "Заказать" at bounding box center [635, 388] width 113 height 29
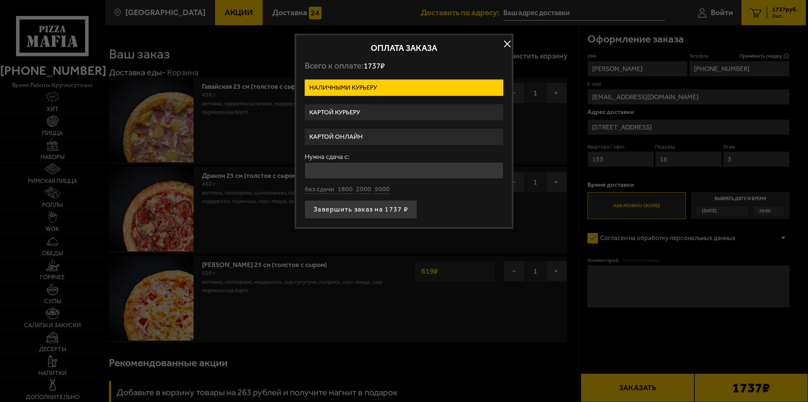
click at [229, 12] on div at bounding box center [404, 201] width 808 height 402
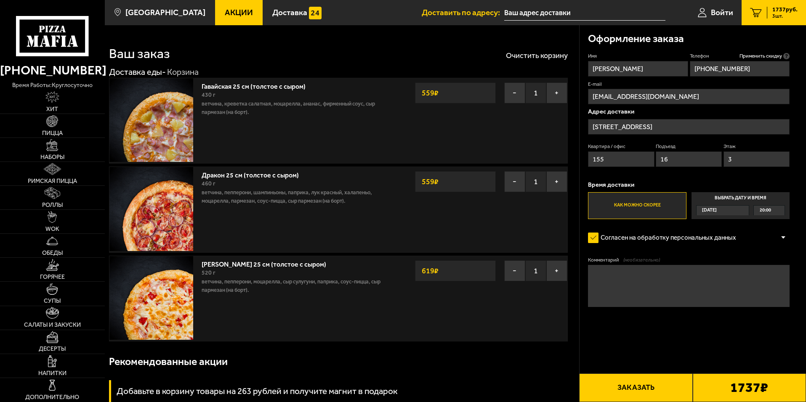
click at [229, 12] on span "Акции" at bounding box center [239, 12] width 28 height 8
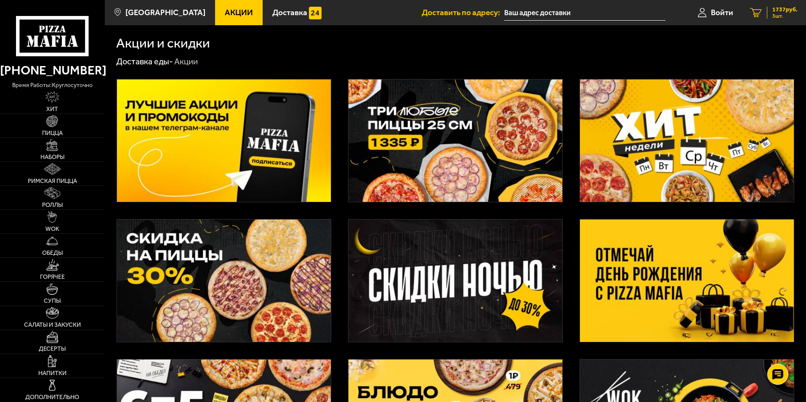
click at [783, 11] on span "1737 руб." at bounding box center [784, 10] width 25 height 6
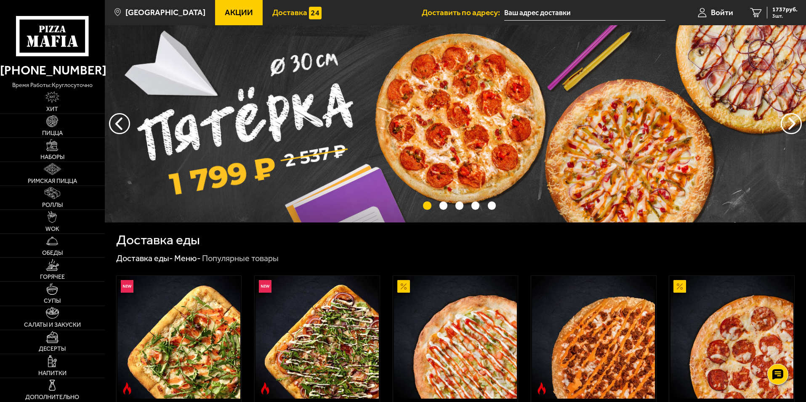
click at [272, 14] on span "Доставка" at bounding box center [289, 12] width 35 height 8
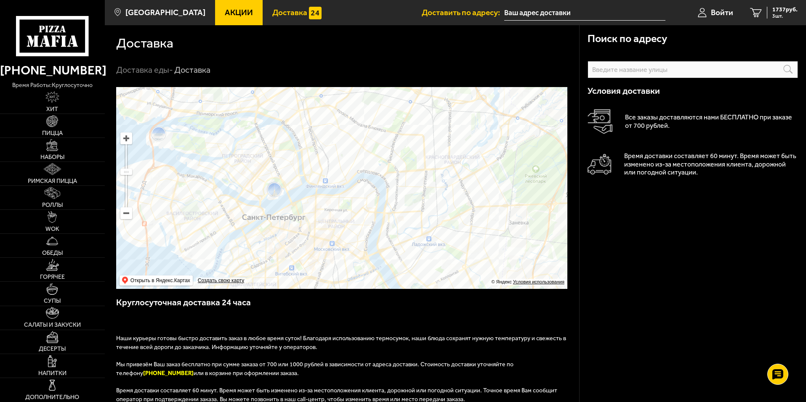
drag, startPoint x: 292, startPoint y: 157, endPoint x: 319, endPoint y: 242, distance: 89.9
click at [319, 242] on ymaps at bounding box center [341, 188] width 451 height 202
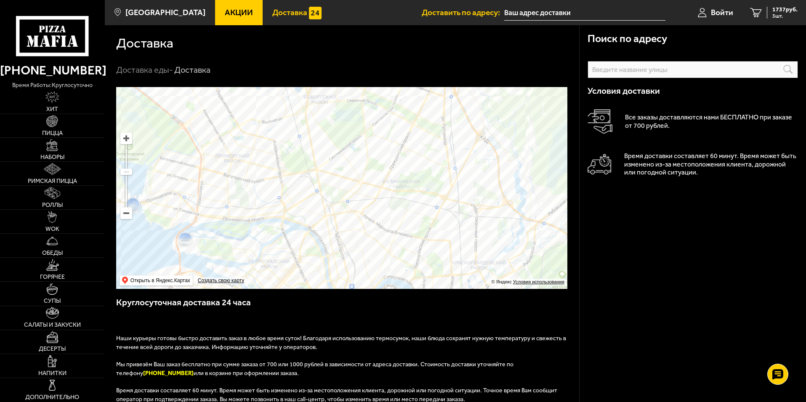
drag, startPoint x: 302, startPoint y: 149, endPoint x: 298, endPoint y: 223, distance: 73.7
click at [298, 221] on ymaps at bounding box center [341, 188] width 451 height 202
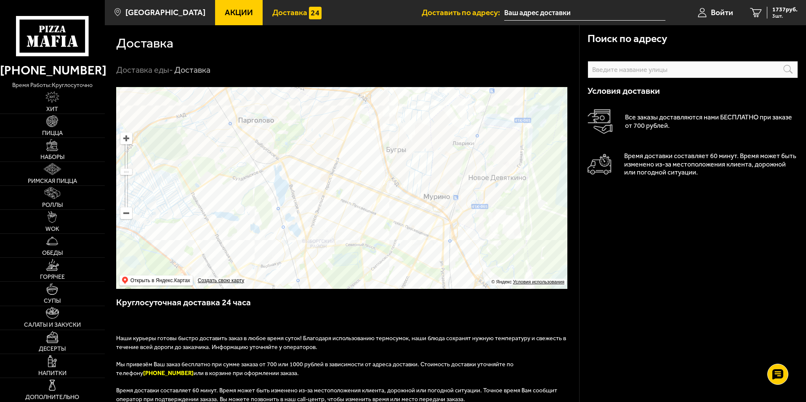
drag, startPoint x: 298, startPoint y: 167, endPoint x: 297, endPoint y: 239, distance: 72.4
click at [297, 239] on ymaps at bounding box center [341, 188] width 451 height 202
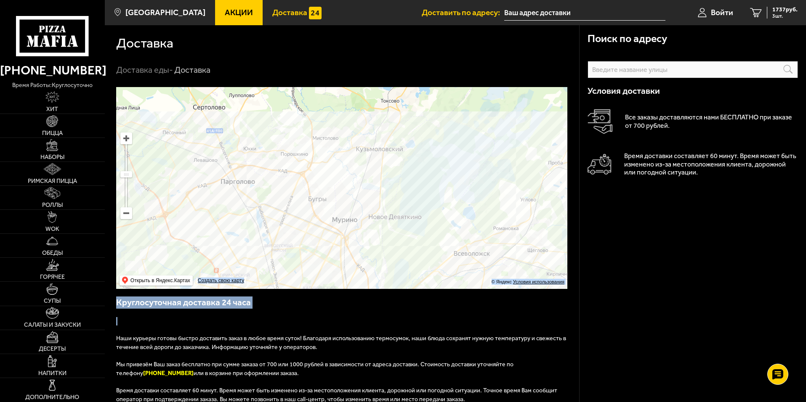
drag, startPoint x: 477, startPoint y: 333, endPoint x: 460, endPoint y: 261, distance: 73.8
click at [461, 260] on div "Поиск по адресу Информация по адресу Условия доставки Все заказы доставляются н…" at bounding box center [342, 314] width 474 height 454
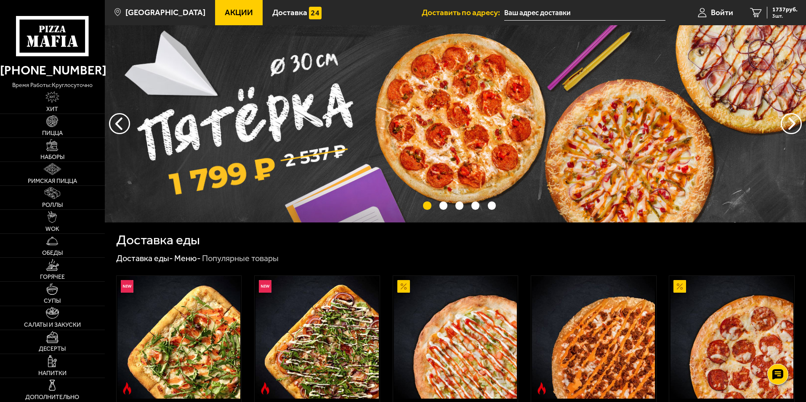
click at [225, 15] on span "Акции" at bounding box center [239, 12] width 28 height 8
